Goal: Task Accomplishment & Management: Manage account settings

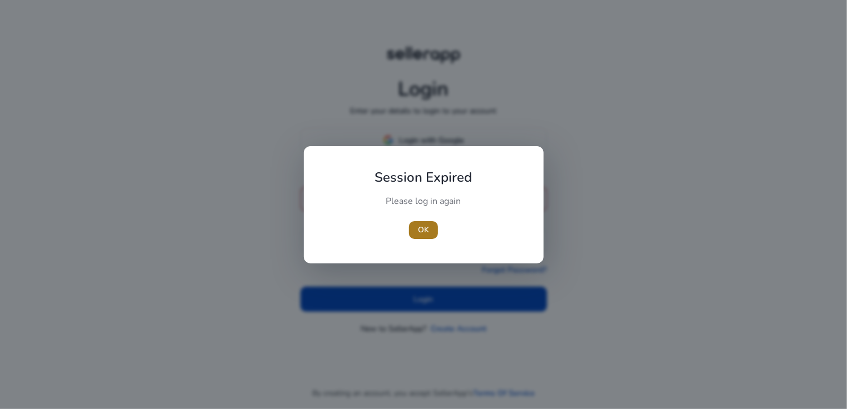
click at [423, 233] on span "OK" at bounding box center [423, 230] width 11 height 12
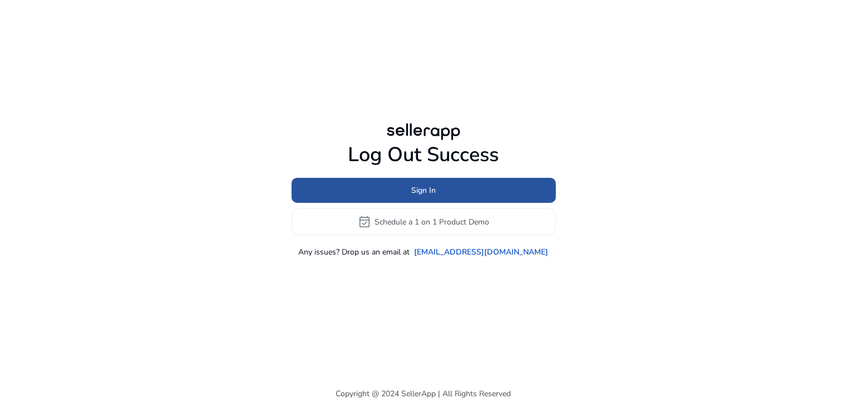
click at [476, 189] on span at bounding box center [424, 190] width 264 height 27
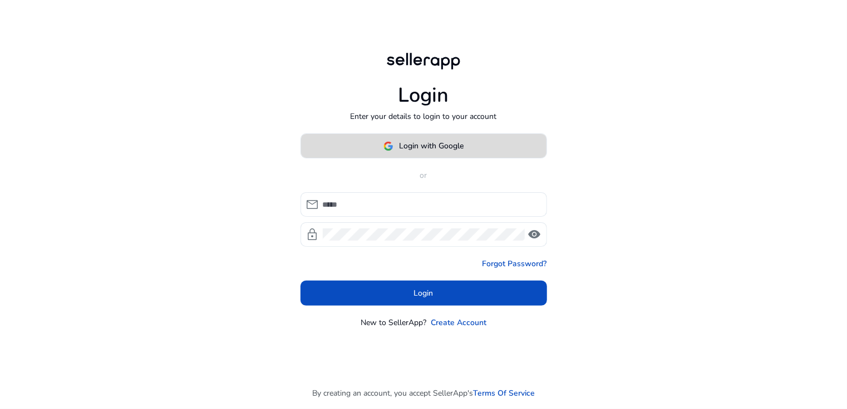
click at [453, 150] on span "Login with Google" at bounding box center [431, 146] width 65 height 12
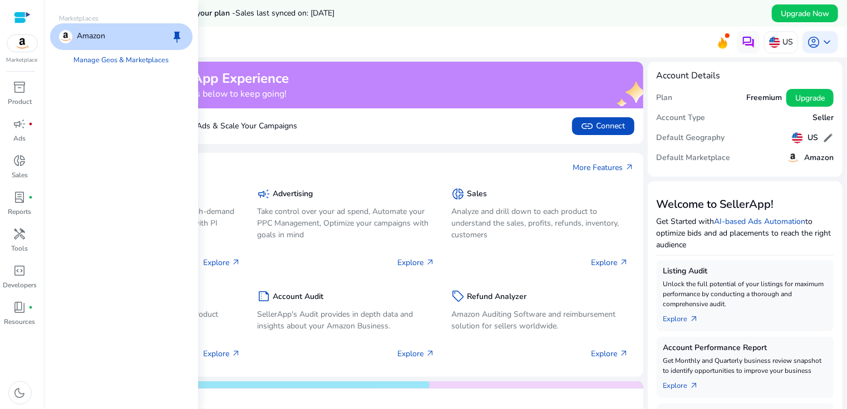
click at [21, 46] on img at bounding box center [22, 43] width 30 height 17
